Goal: Task Accomplishment & Management: Manage account settings

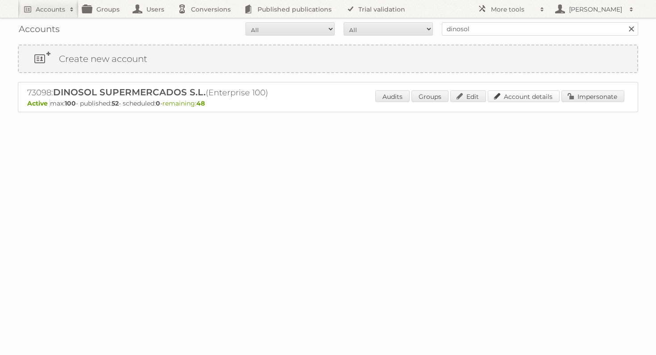
click at [535, 101] on link "Account details" at bounding box center [523, 97] width 72 height 12
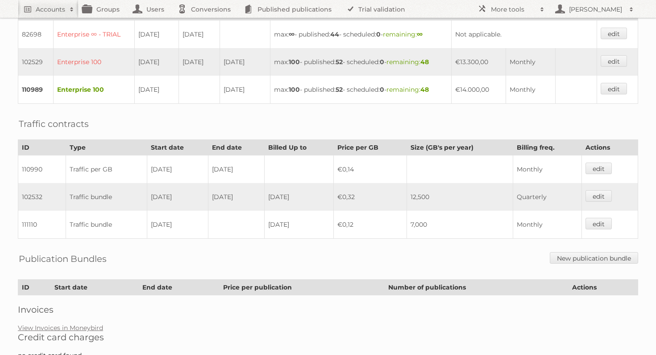
scroll to position [273, 0]
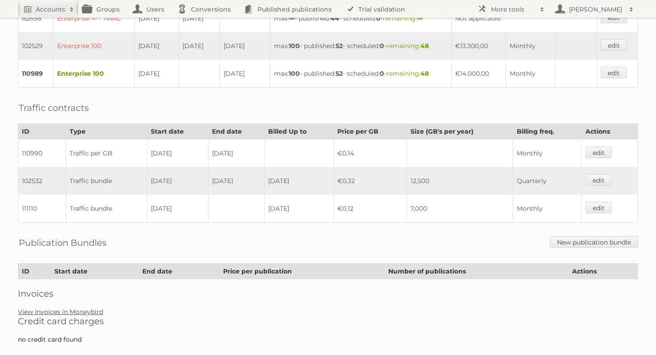
click at [83, 308] on link "View Invoices in Moneybird" at bounding box center [60, 312] width 85 height 8
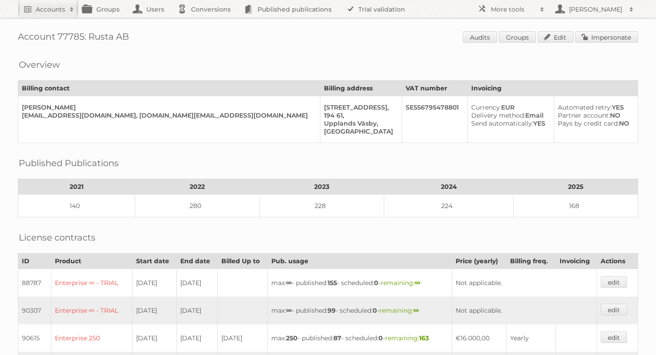
click at [601, 43] on span "Audits Groups Edit Impersonate" at bounding box center [549, 37] width 175 height 13
click at [598, 37] on link "Impersonate" at bounding box center [606, 37] width 63 height 12
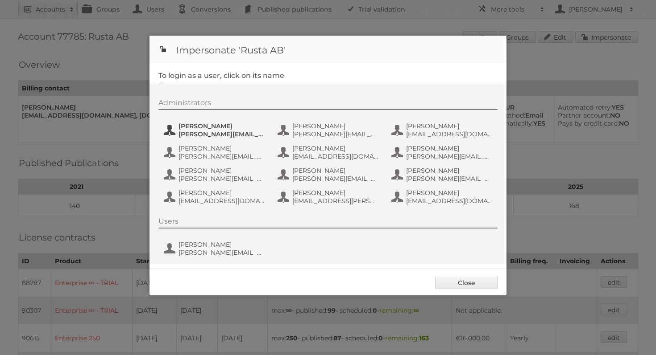
click at [224, 127] on span "Alexander Stenvall" at bounding box center [221, 126] width 87 height 8
